Goal: Transaction & Acquisition: Book appointment/travel/reservation

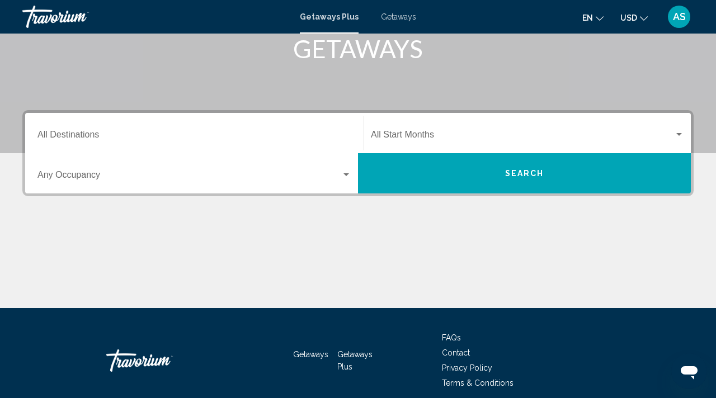
scroll to position [163, 0]
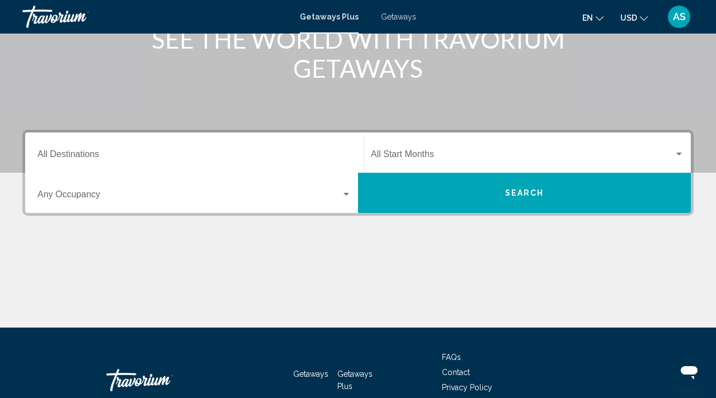
click at [397, 16] on span "Getaways" at bounding box center [398, 16] width 35 height 9
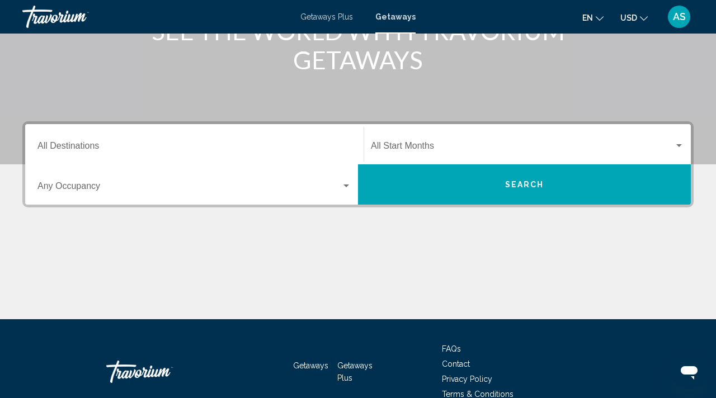
scroll to position [172, 0]
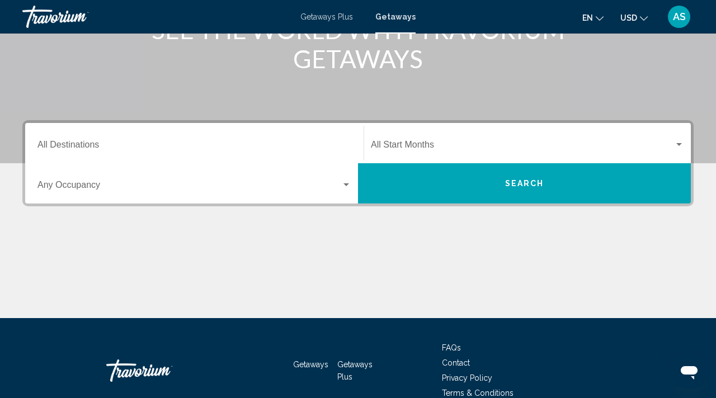
click at [81, 138] on div "Destination All Destinations" at bounding box center [194, 143] width 314 height 35
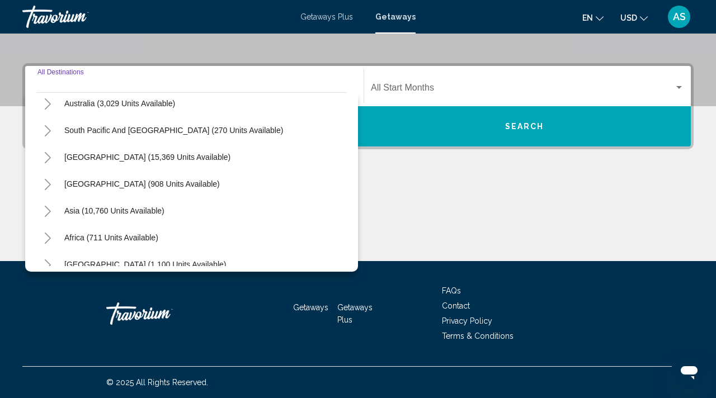
scroll to position [172, 0]
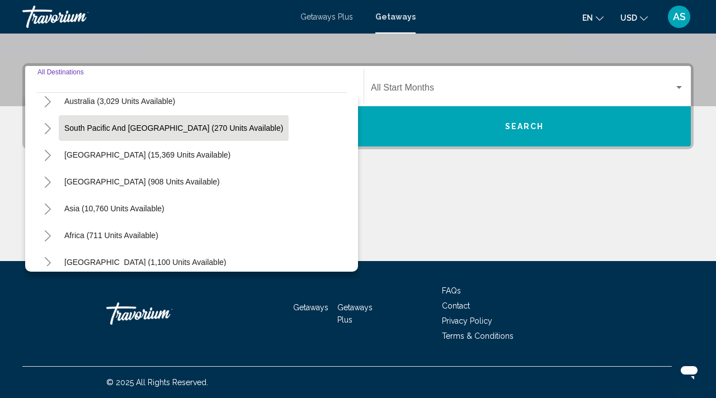
click at [77, 132] on span "South Pacific and [GEOGRAPHIC_DATA] (270 units available)" at bounding box center [173, 128] width 219 height 9
type input "**********"
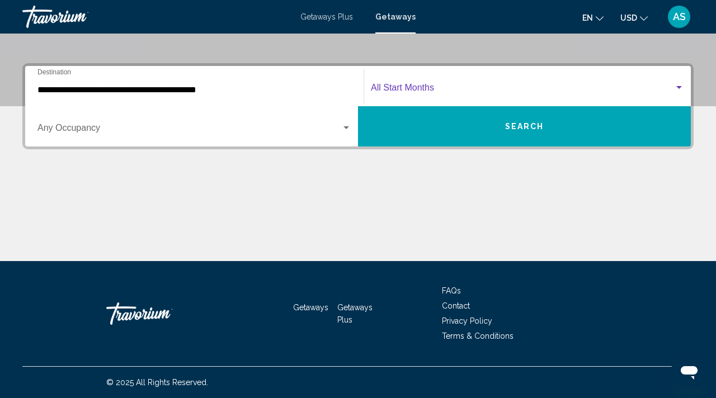
click at [430, 86] on span "Search widget" at bounding box center [522, 90] width 303 height 10
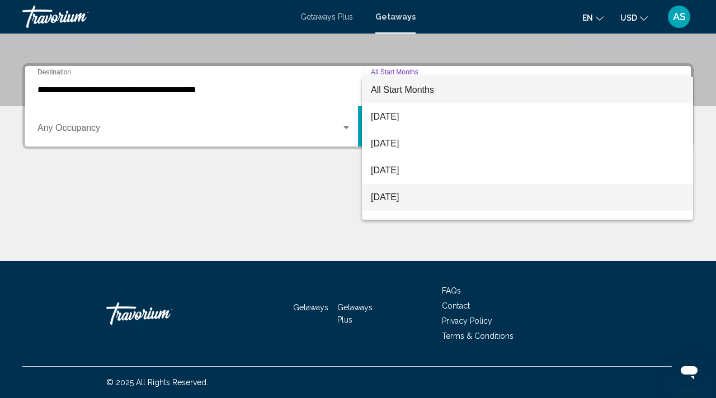
click at [384, 196] on span "[DATE]" at bounding box center [527, 197] width 313 height 27
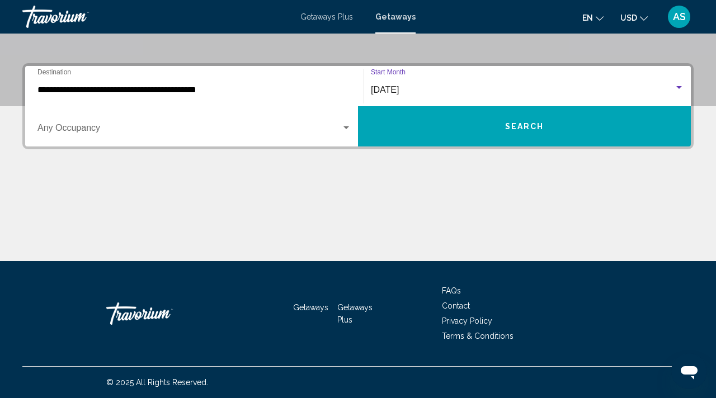
click at [532, 127] on span "Search" at bounding box center [524, 127] width 39 height 9
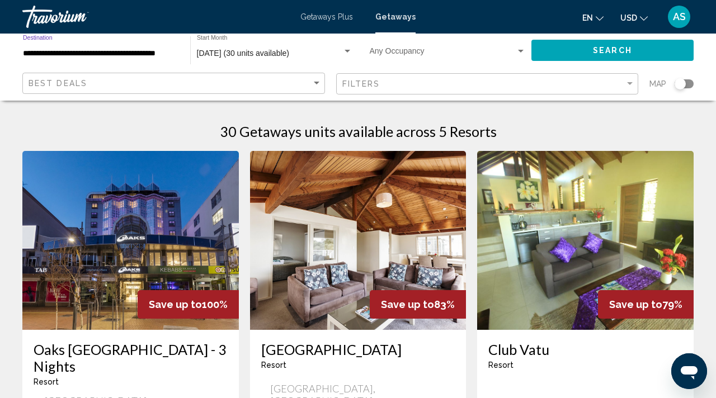
click at [29, 53] on input "**********" at bounding box center [101, 53] width 156 height 9
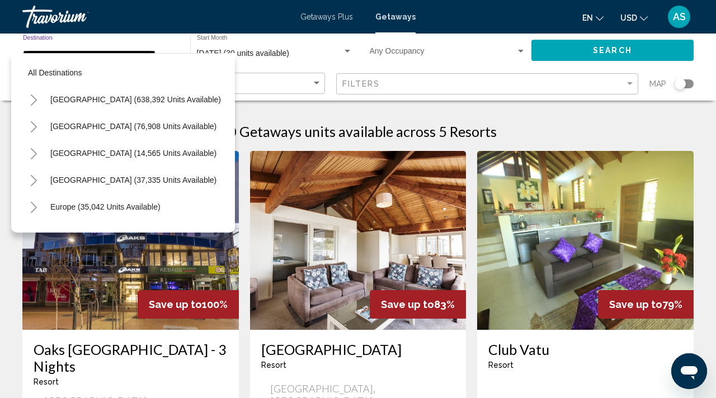
scroll to position [120, 0]
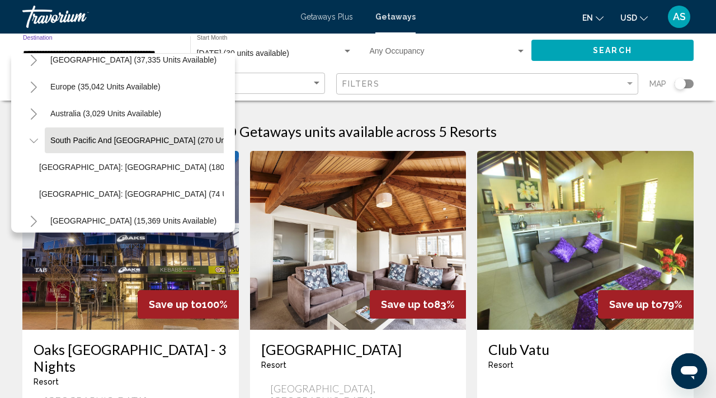
click at [36, 86] on icon "Toggle Europe (35,042 units available)" at bounding box center [34, 87] width 8 height 11
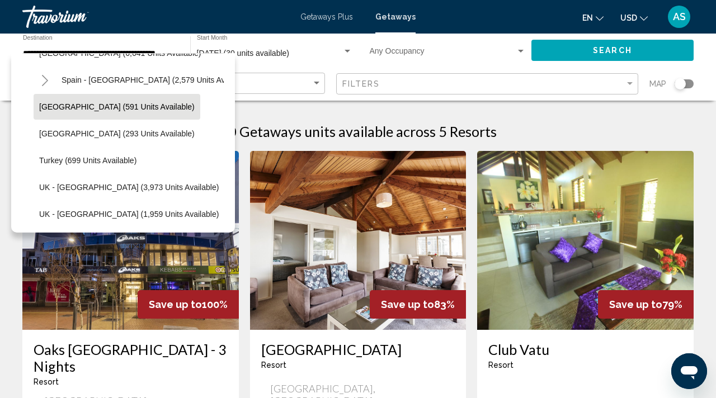
scroll to position [616, 0]
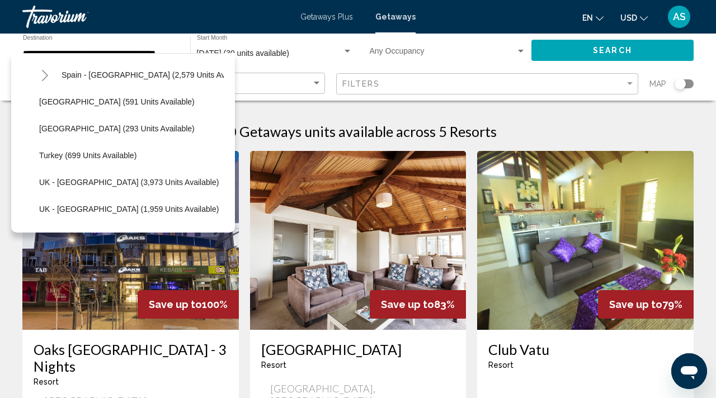
click at [44, 154] on span "Turkey (699 units available)" at bounding box center [87, 155] width 97 height 9
type input "**********"
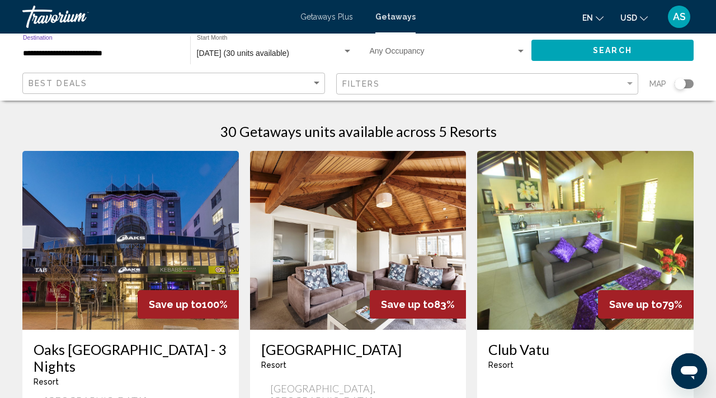
click at [403, 51] on span "Search widget" at bounding box center [443, 53] width 146 height 9
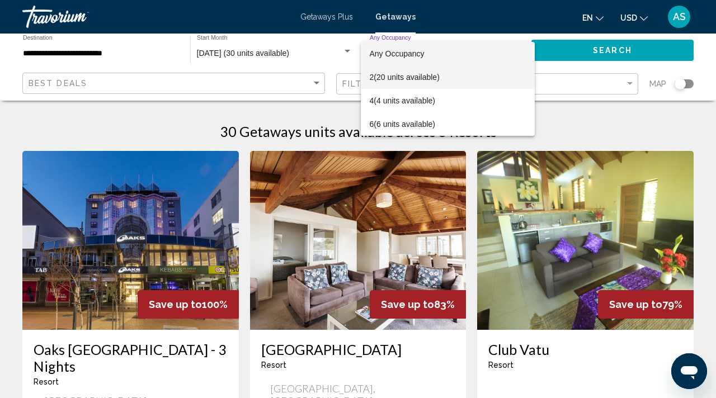
click at [379, 80] on span "2 (20 units available)" at bounding box center [448, 77] width 156 height 24
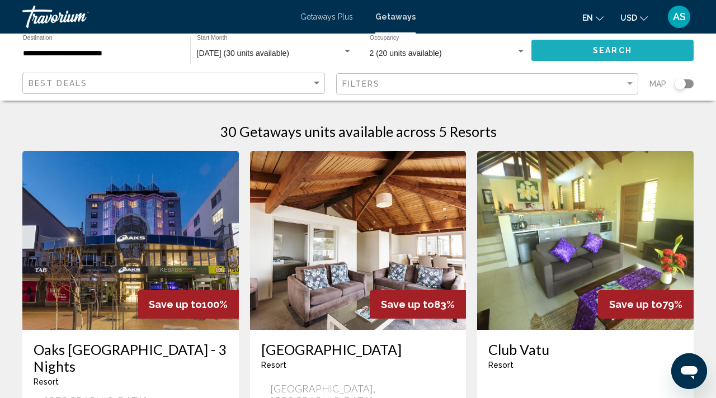
click at [606, 50] on span "Search" at bounding box center [612, 50] width 39 height 9
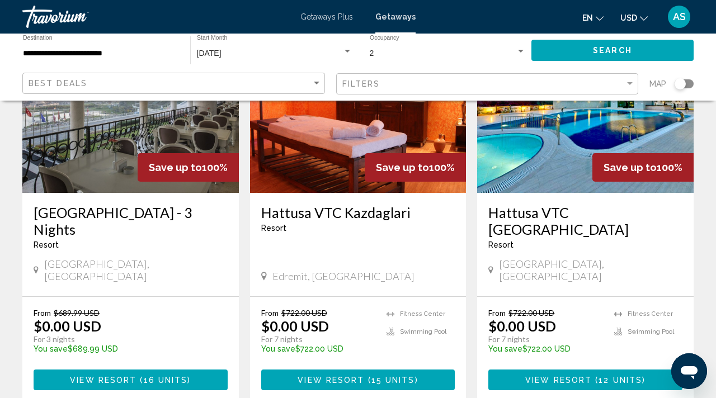
scroll to position [138, 0]
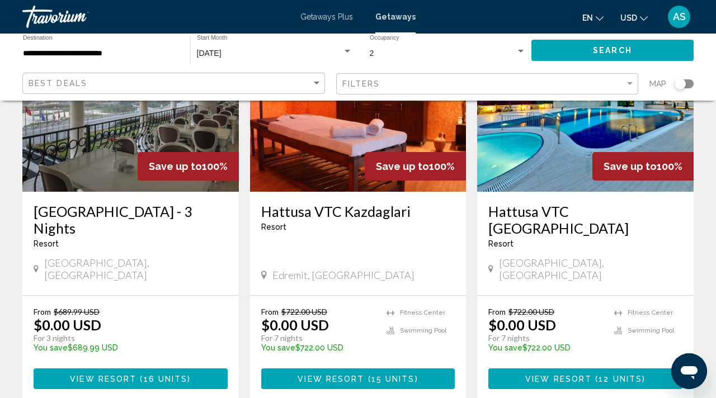
click at [547, 207] on h3 "Hattusa VTC [GEOGRAPHIC_DATA]" at bounding box center [586, 220] width 194 height 34
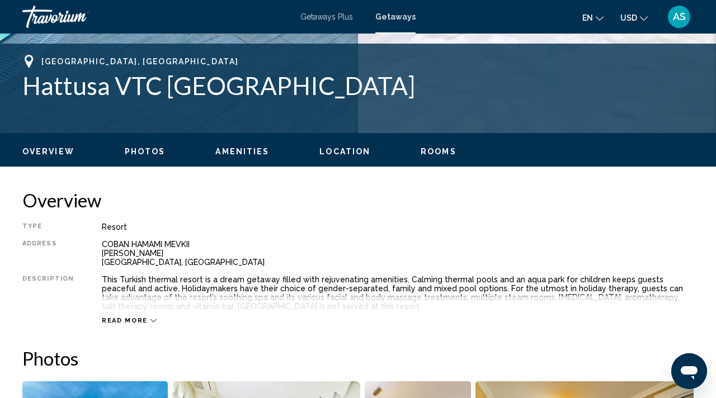
scroll to position [428, 0]
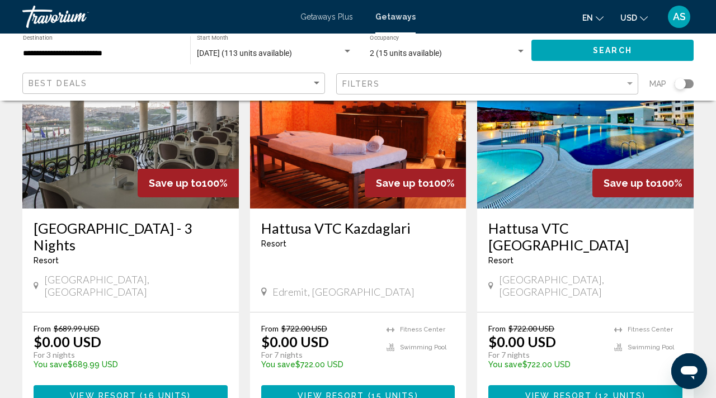
scroll to position [123, 0]
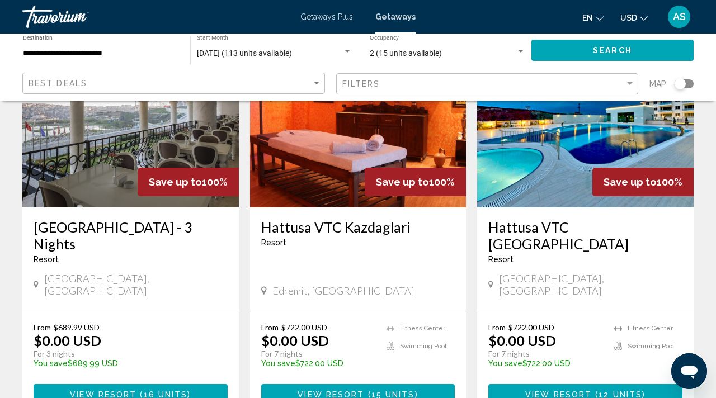
click at [58, 140] on img "Main content" at bounding box center [130, 118] width 217 height 179
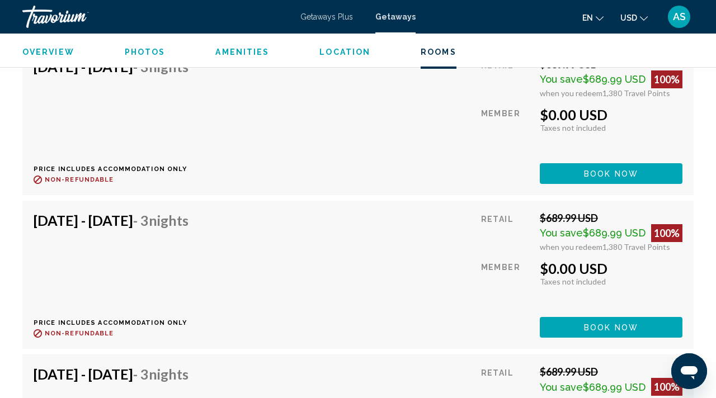
scroll to position [2033, 0]
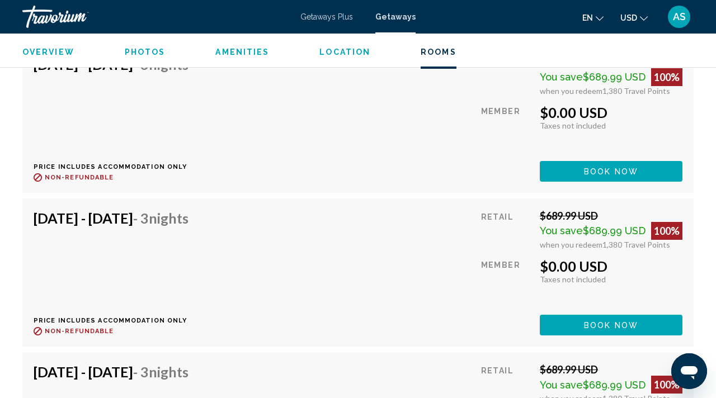
click at [588, 173] on span "Book now" at bounding box center [611, 171] width 54 height 9
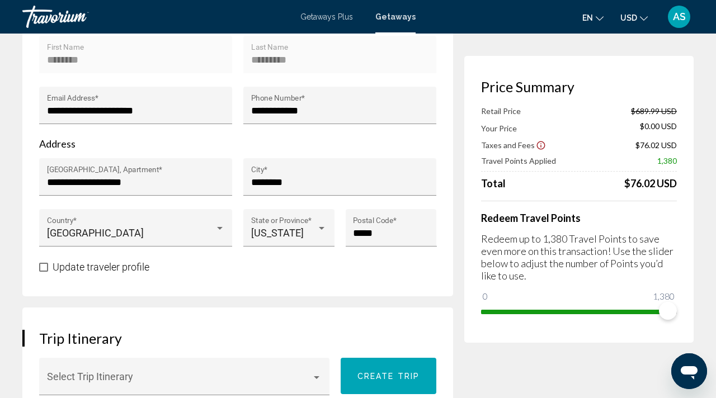
scroll to position [396, 0]
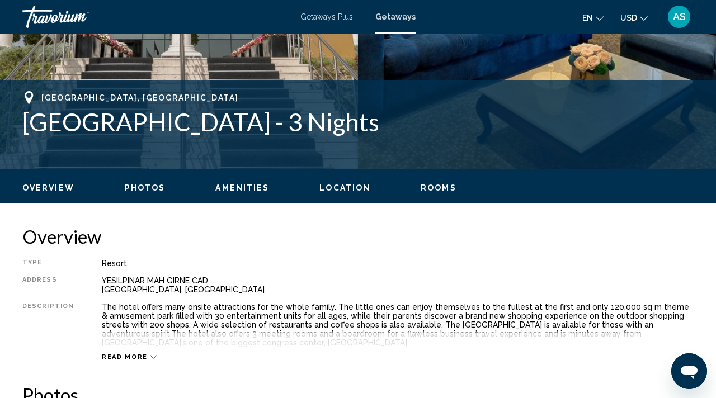
scroll to position [100, 0]
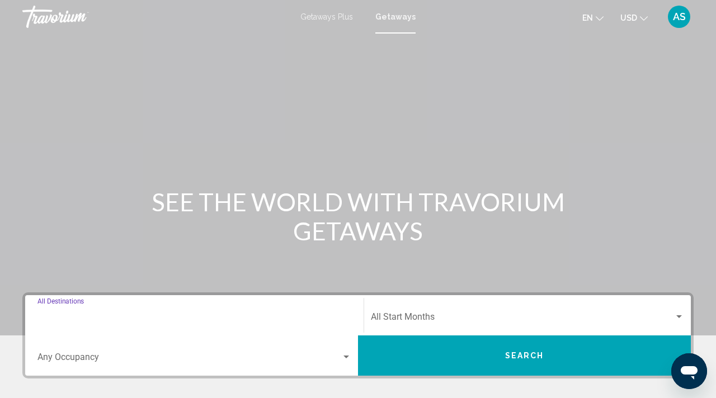
click at [76, 320] on input "Destination All Destinations" at bounding box center [194, 320] width 314 height 10
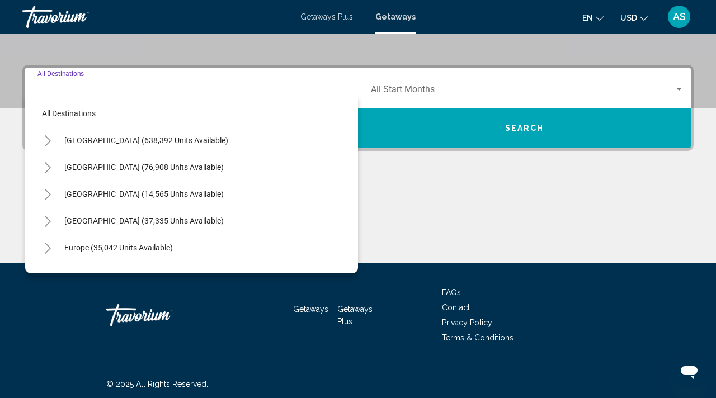
scroll to position [229, 0]
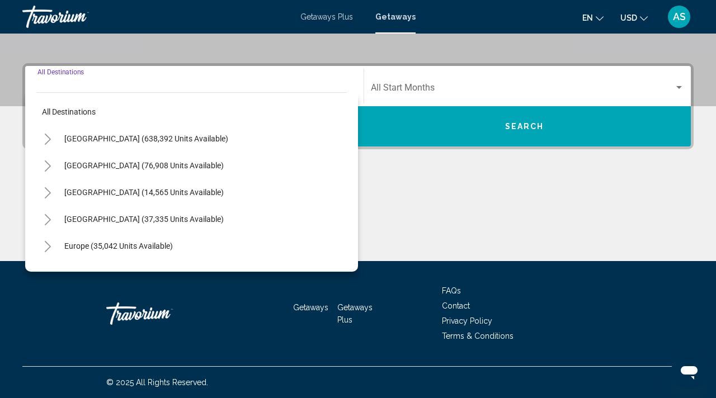
click at [49, 243] on icon "Toggle Europe (35,042 units available)" at bounding box center [48, 246] width 8 height 11
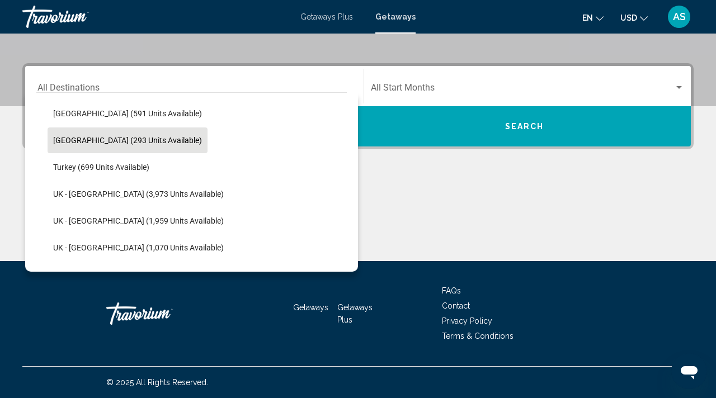
scroll to position [649, 0]
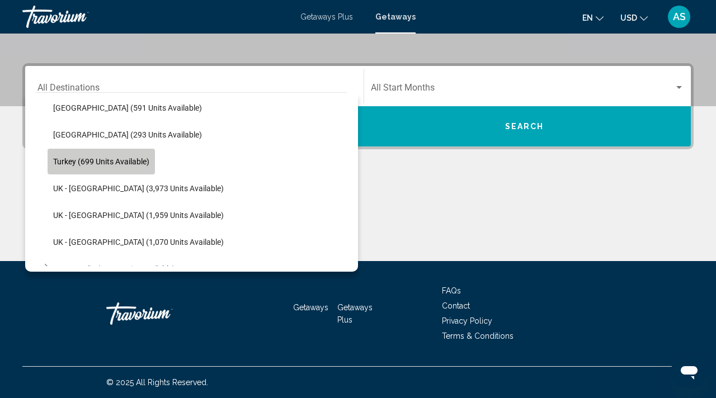
click at [62, 161] on span "Turkey (699 units available)" at bounding box center [101, 161] width 96 height 9
type input "**********"
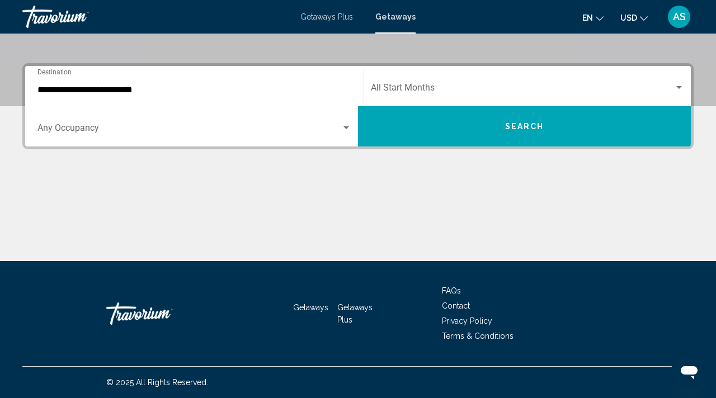
click at [401, 84] on div "Start Month All Start Months" at bounding box center [527, 86] width 313 height 35
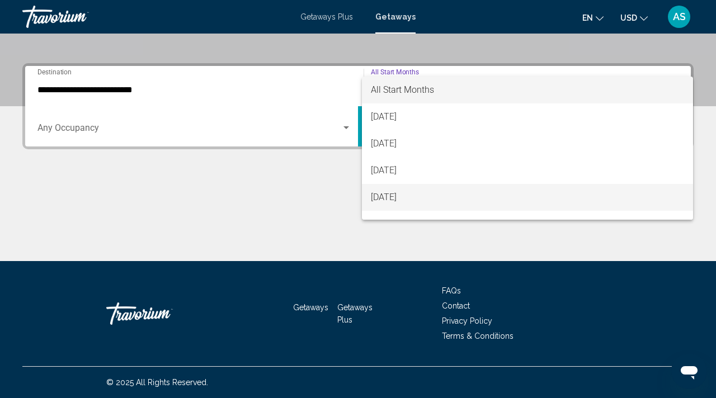
click at [388, 196] on span "[DATE]" at bounding box center [527, 197] width 313 height 27
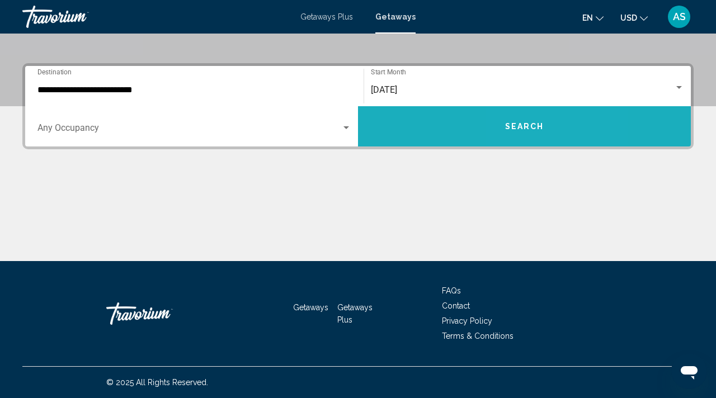
click at [518, 123] on span "Search" at bounding box center [524, 127] width 39 height 9
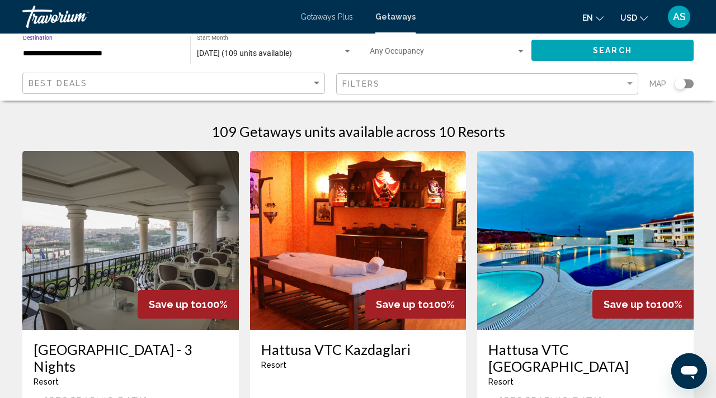
click at [36, 50] on input "**********" at bounding box center [101, 53] width 156 height 9
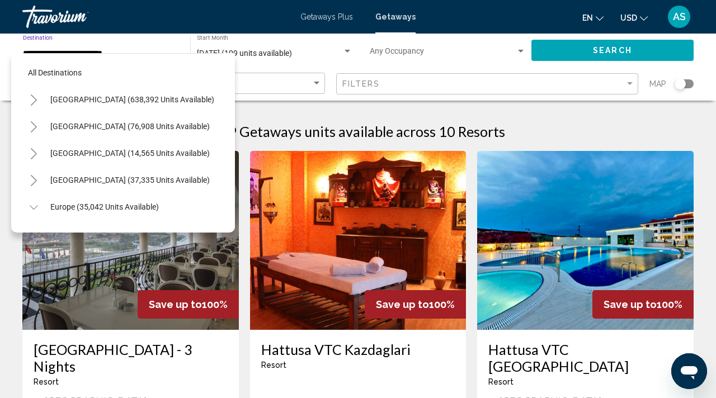
scroll to position [631, 0]
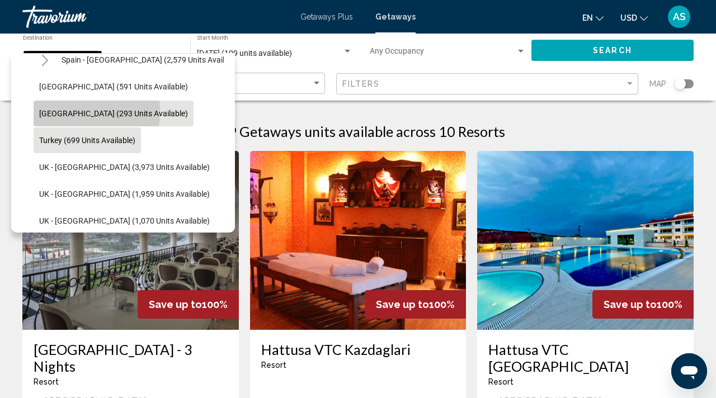
click at [54, 111] on span "[GEOGRAPHIC_DATA] (293 units available)" at bounding box center [113, 113] width 149 height 9
type input "**********"
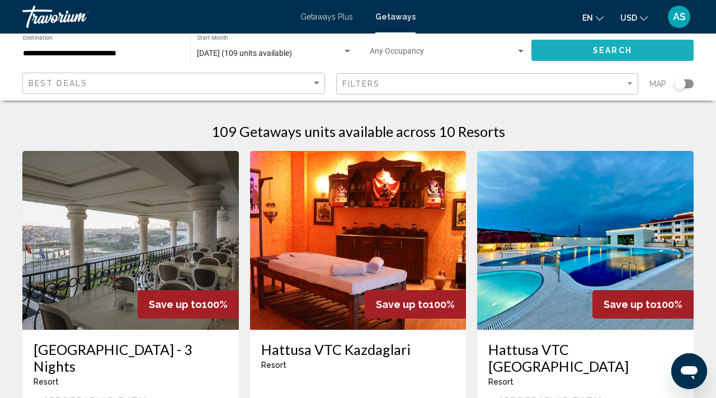
click at [608, 46] on span "Search" at bounding box center [612, 50] width 39 height 9
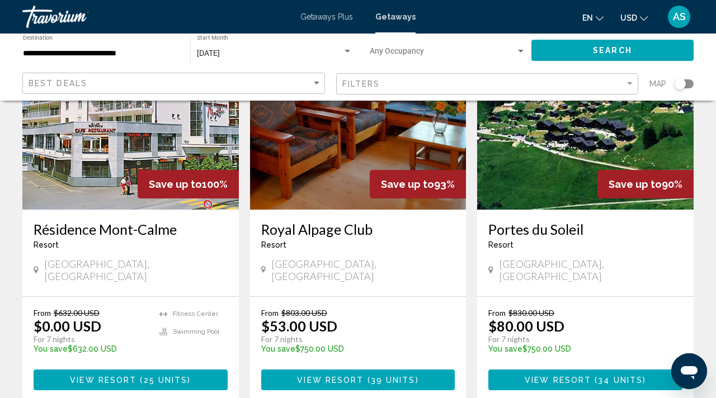
scroll to position [123, 0]
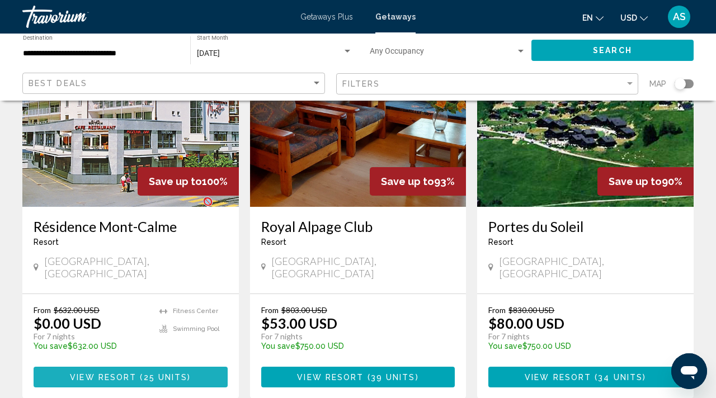
click at [114, 373] on span "View Resort" at bounding box center [103, 377] width 67 height 9
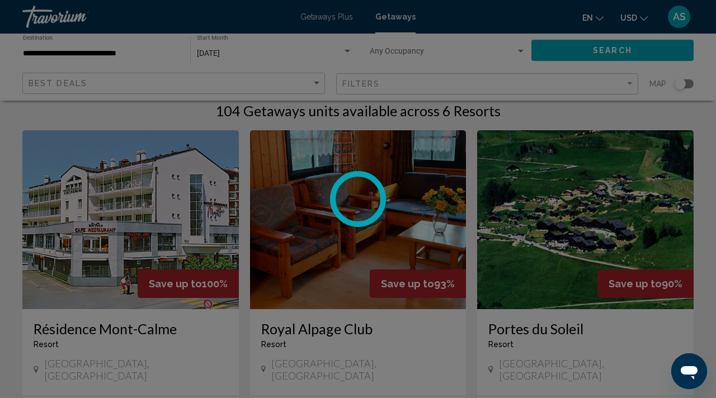
scroll to position [0, 0]
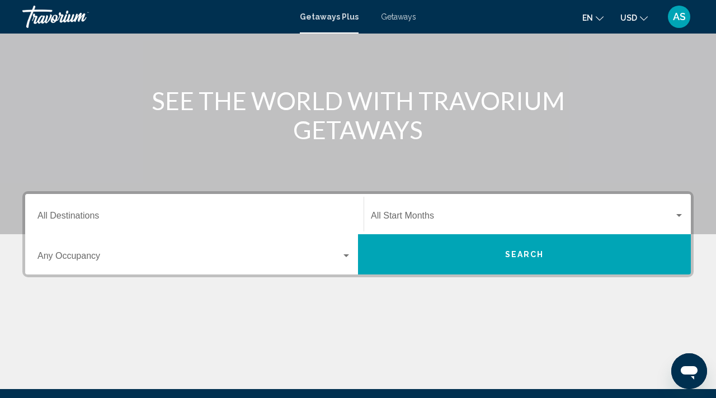
scroll to position [102, 0]
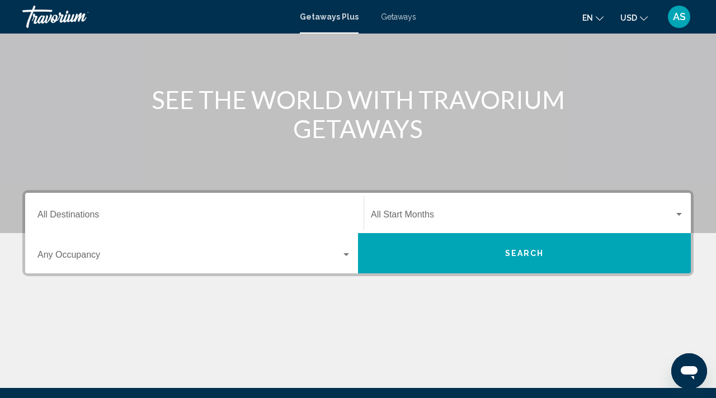
click at [402, 13] on span "Getaways" at bounding box center [398, 16] width 35 height 9
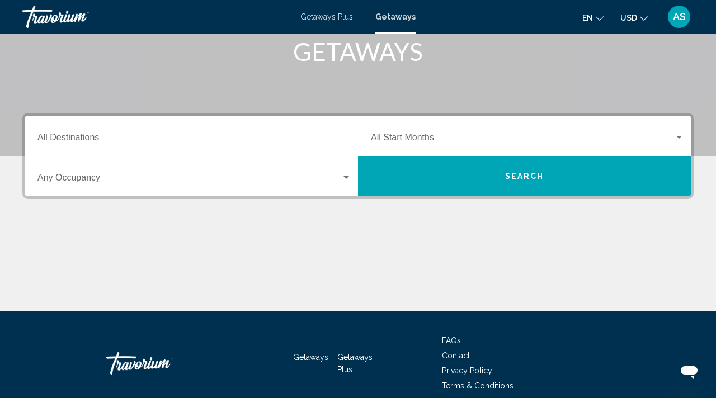
scroll to position [203, 0]
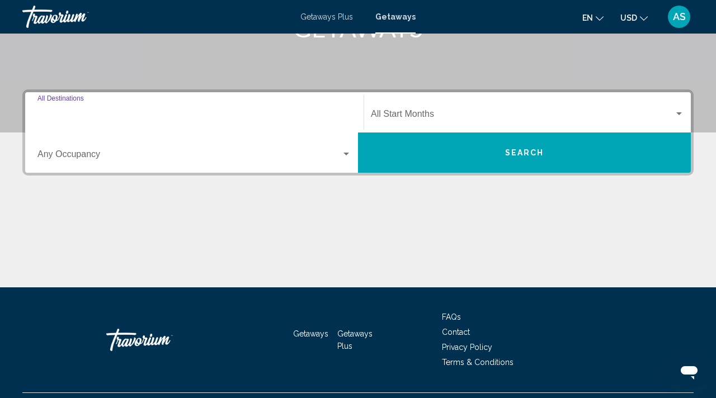
click at [81, 112] on input "Destination All Destinations" at bounding box center [194, 116] width 314 height 10
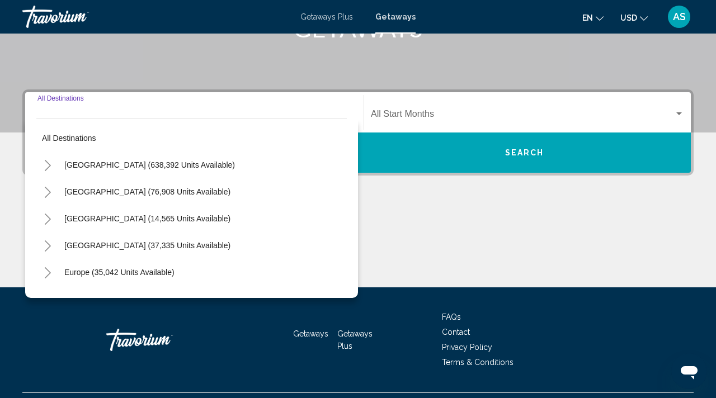
scroll to position [229, 0]
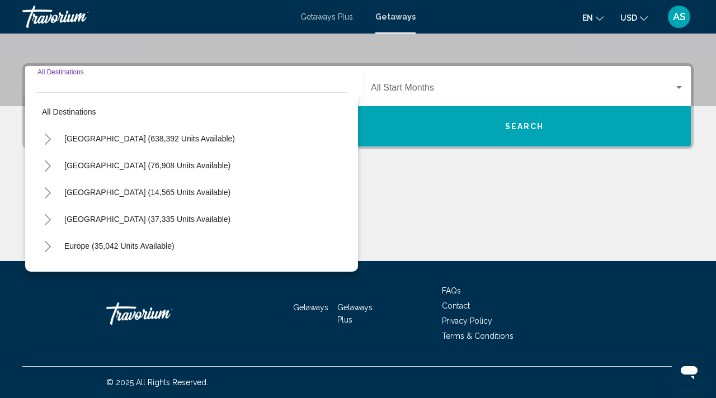
click at [51, 243] on icon "Toggle Europe (35,042 units available)" at bounding box center [48, 246] width 8 height 11
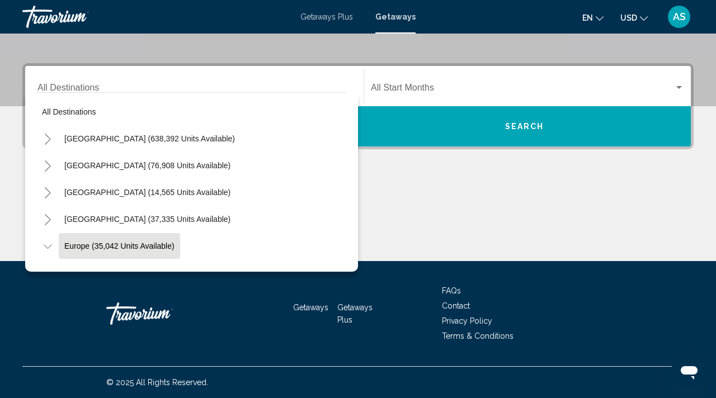
click at [79, 242] on span "Europe (35,042 units available)" at bounding box center [119, 246] width 110 height 9
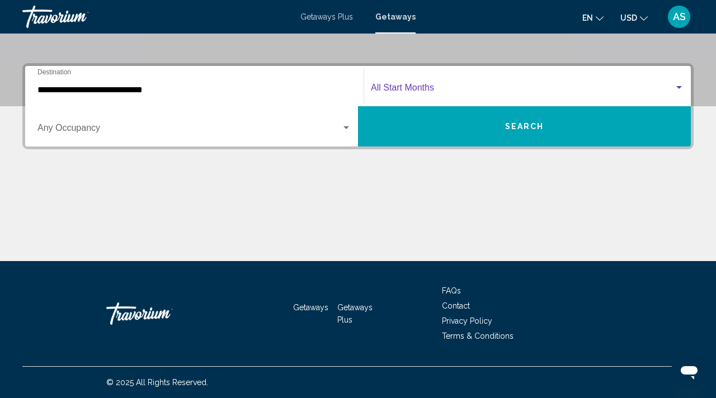
click at [391, 88] on span "Search widget" at bounding box center [522, 90] width 303 height 10
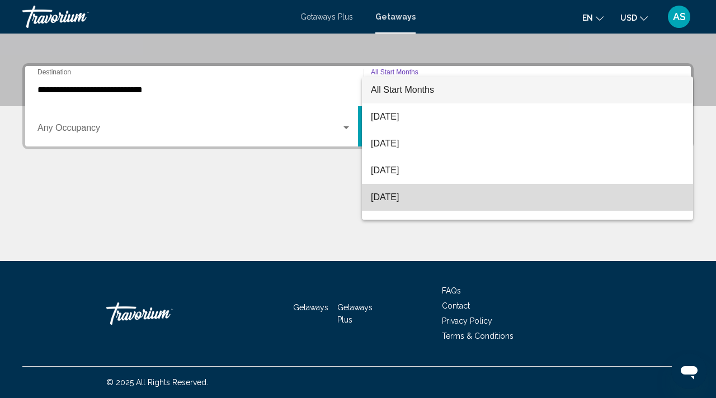
click at [387, 198] on span "[DATE]" at bounding box center [527, 197] width 313 height 27
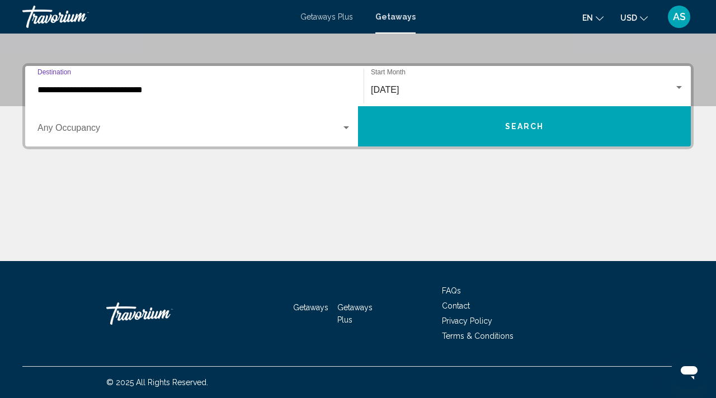
click at [87, 93] on input "**********" at bounding box center [194, 90] width 314 height 10
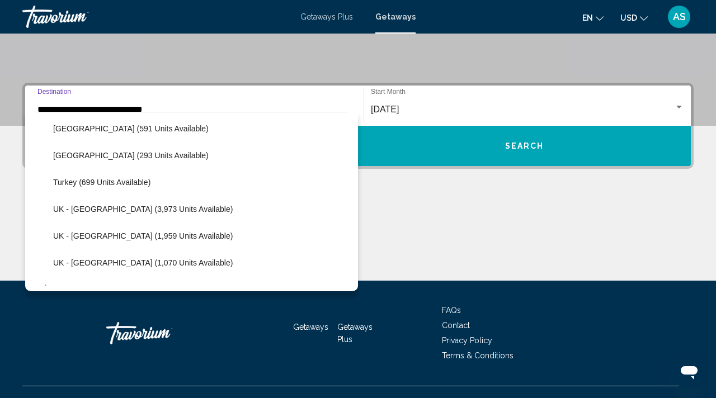
scroll to position [648, 0]
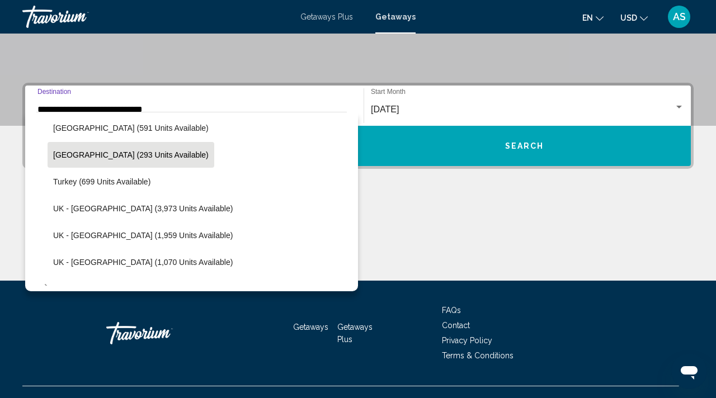
click at [75, 151] on span "[GEOGRAPHIC_DATA] (293 units available)" at bounding box center [131, 155] width 156 height 9
type input "**********"
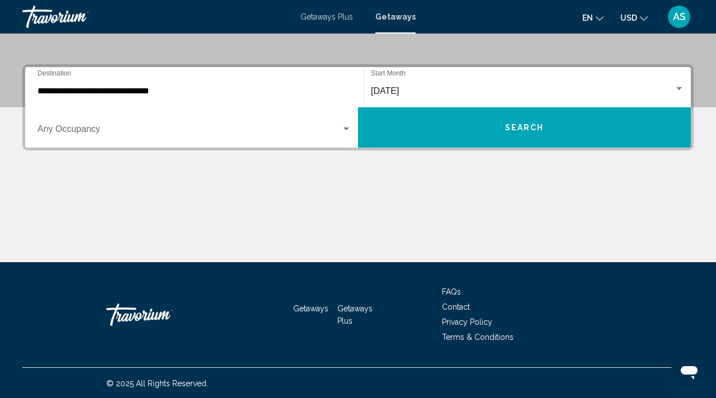
click at [75, 151] on div "**********" at bounding box center [358, 163] width 716 height 198
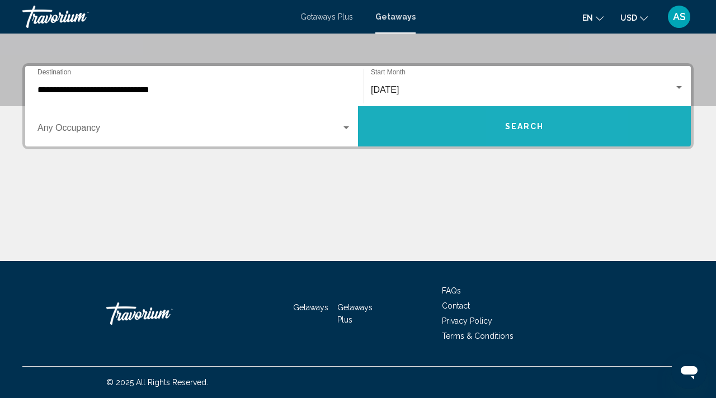
click at [518, 120] on button "Search" at bounding box center [524, 126] width 333 height 40
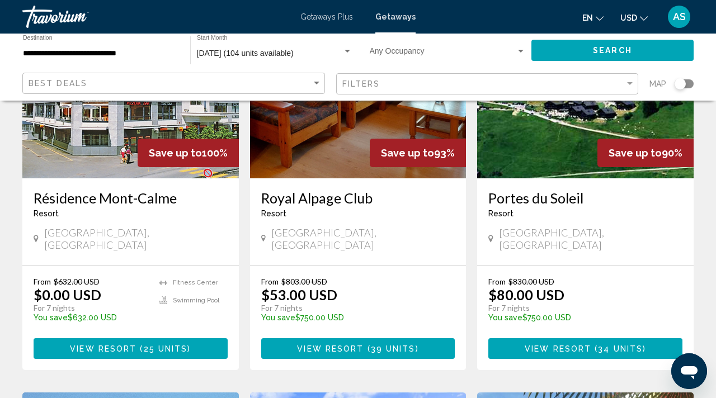
scroll to position [153, 0]
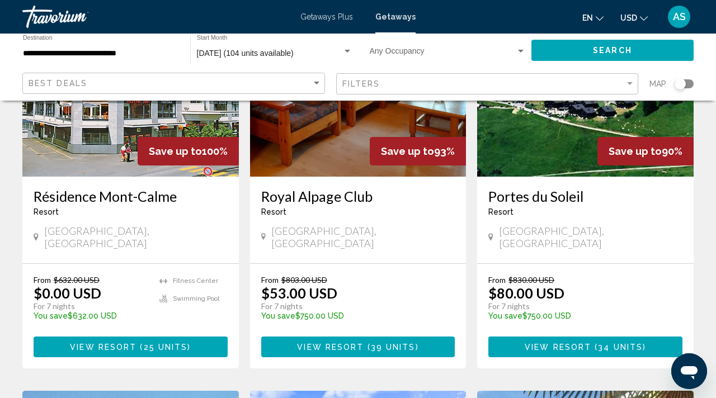
click at [111, 343] on span "View Resort" at bounding box center [103, 347] width 67 height 9
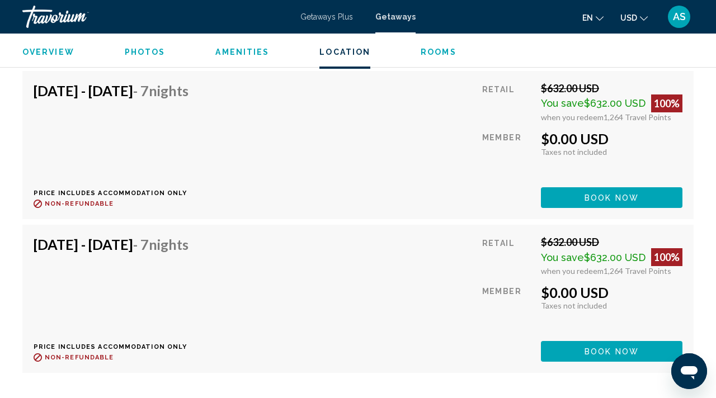
scroll to position [2855, 0]
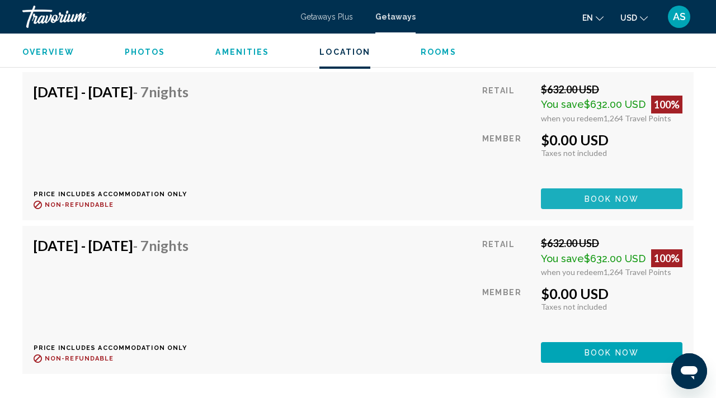
click at [616, 195] on span "Book now" at bounding box center [612, 199] width 54 height 9
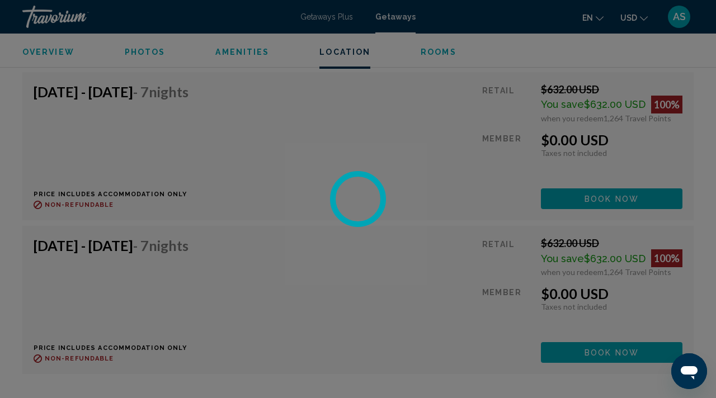
click at [616, 187] on div at bounding box center [358, 199] width 716 height 398
